Goal: Purchase product/service

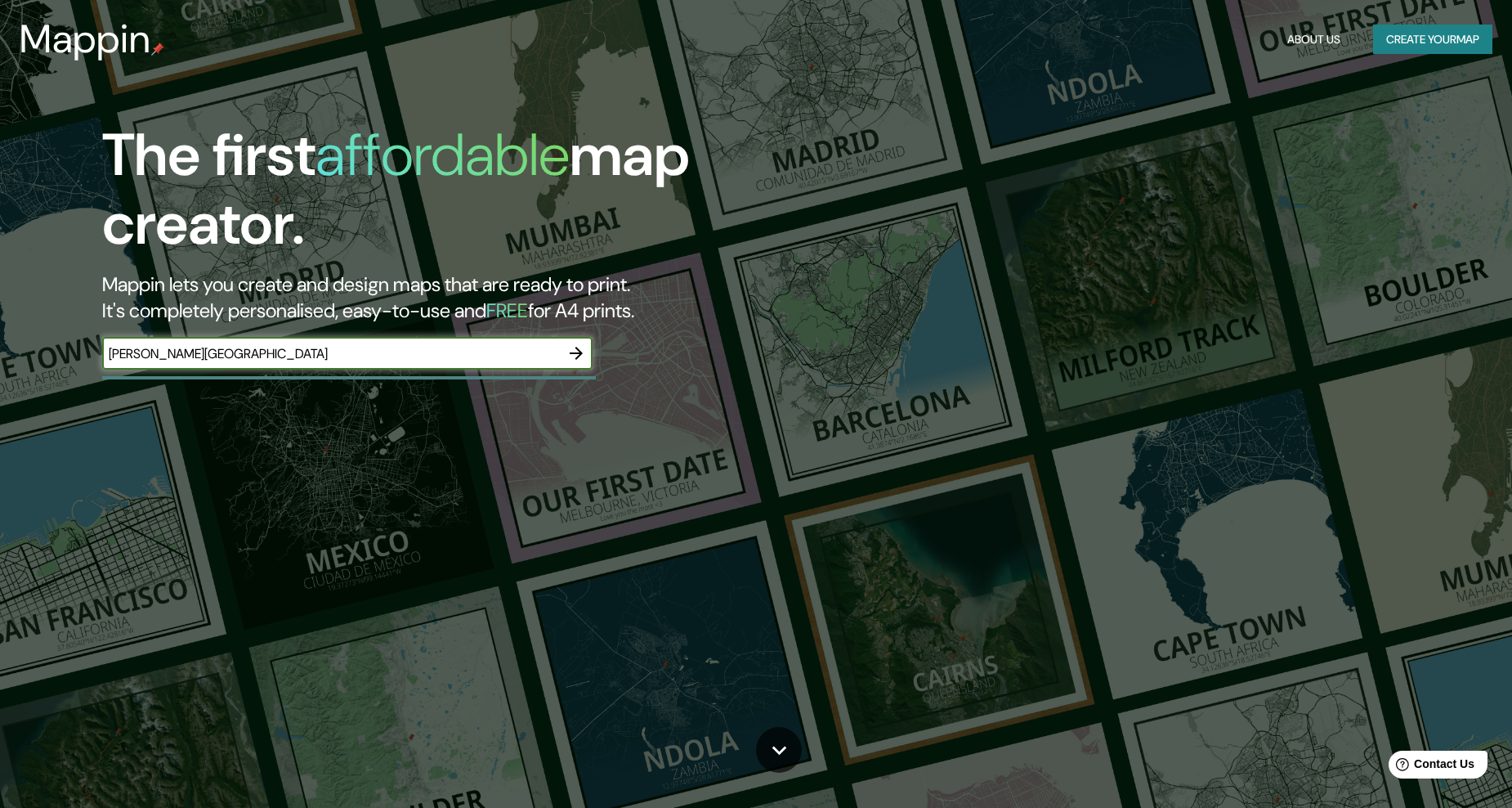
type input "[PERSON_NAME][GEOGRAPHIC_DATA]"
click at [567, 346] on icon "button" at bounding box center [576, 353] width 20 height 20
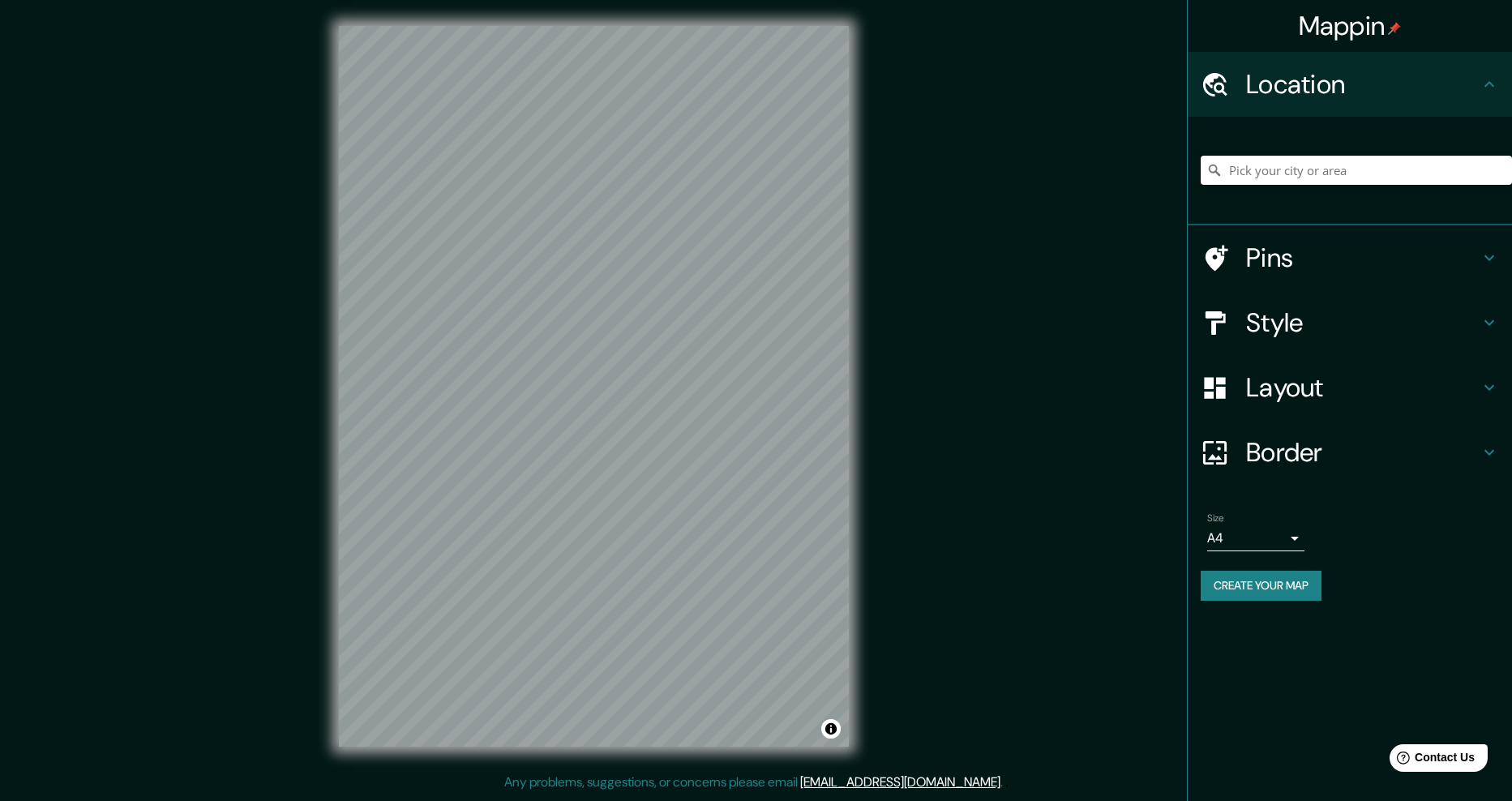
click at [1402, 167] on input "Pick your city or area" at bounding box center [1356, 170] width 311 height 29
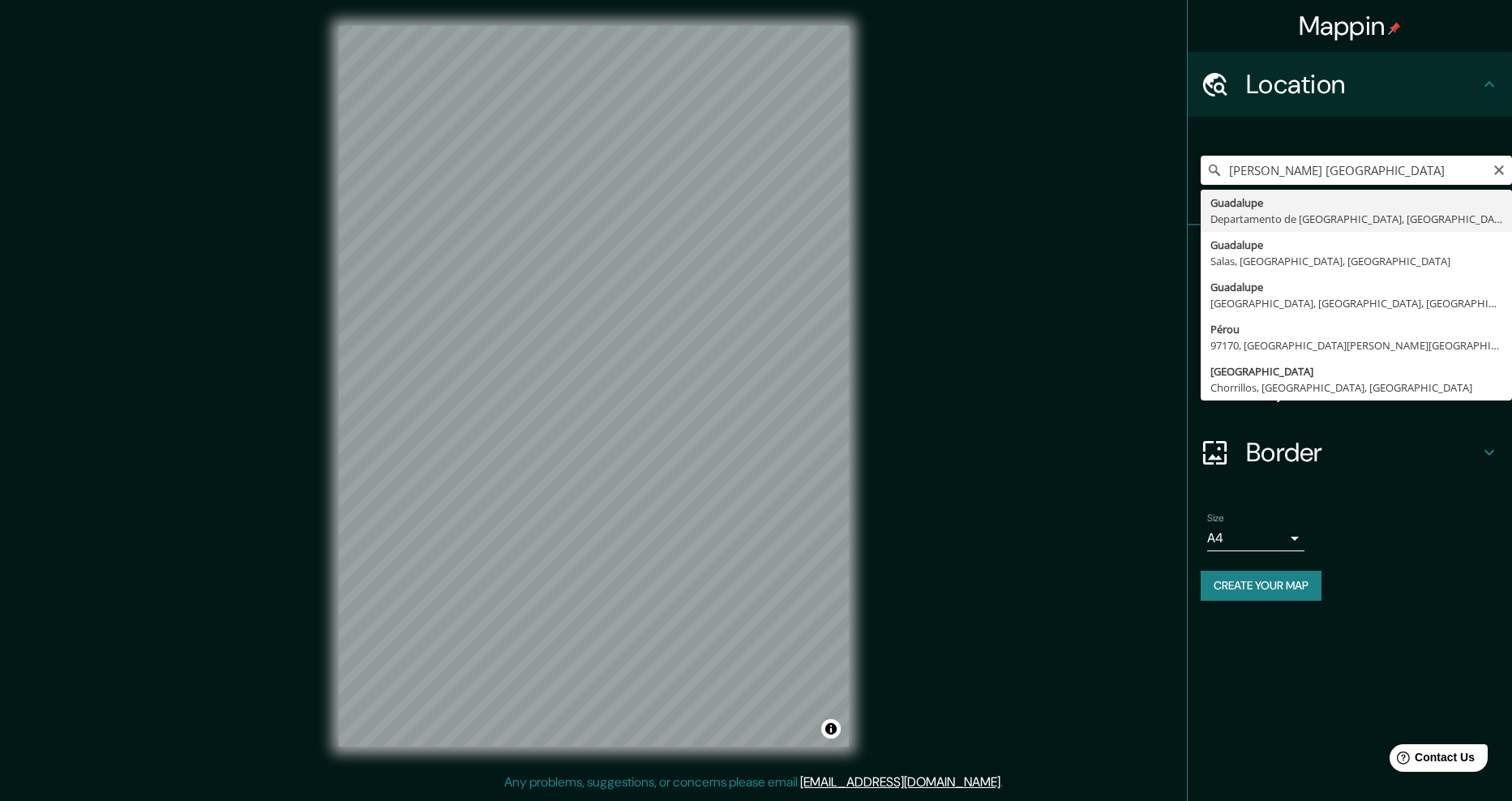
type input "[GEOGRAPHIC_DATA], [GEOGRAPHIC_DATA], [GEOGRAPHIC_DATA]"
